Goal: Navigation & Orientation: Find specific page/section

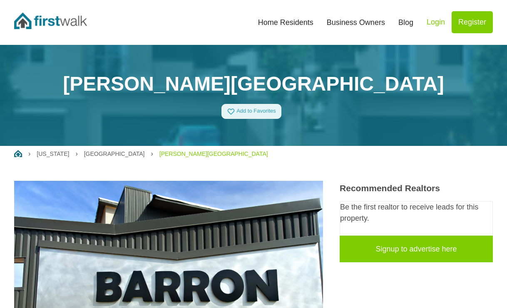
click at [298, 22] on link "Home Residents" at bounding box center [285, 22] width 69 height 18
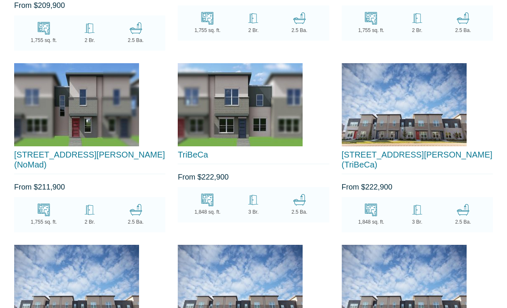
scroll to position [1078, 0]
